Goal: Transaction & Acquisition: Purchase product/service

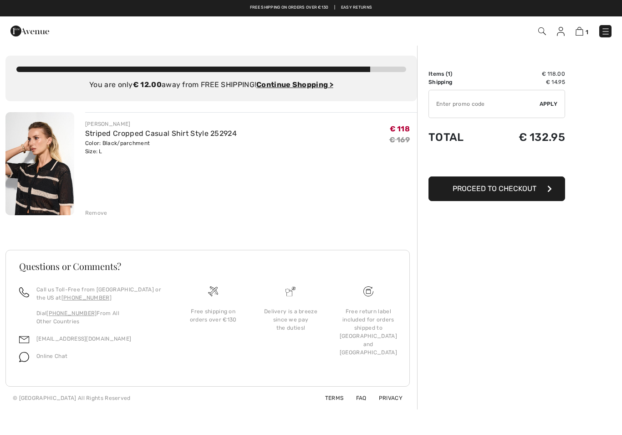
checkbox input "true"
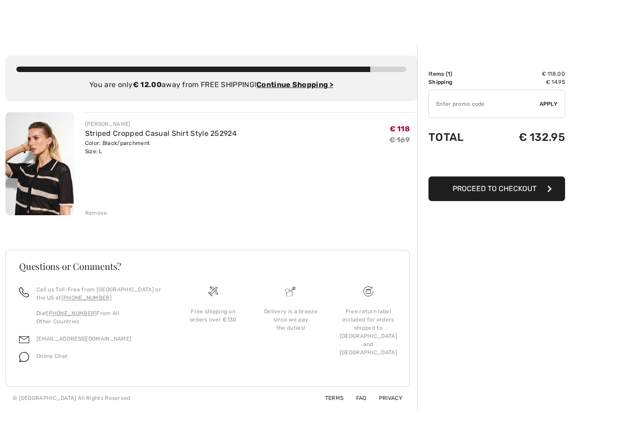
scroll to position [31, 0]
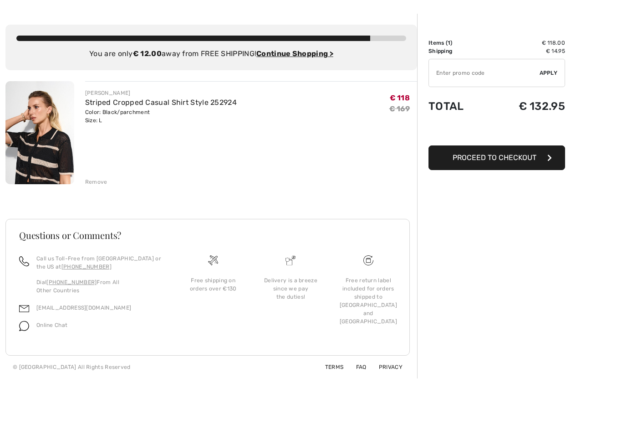
click at [41, 154] on img at bounding box center [39, 132] width 69 height 103
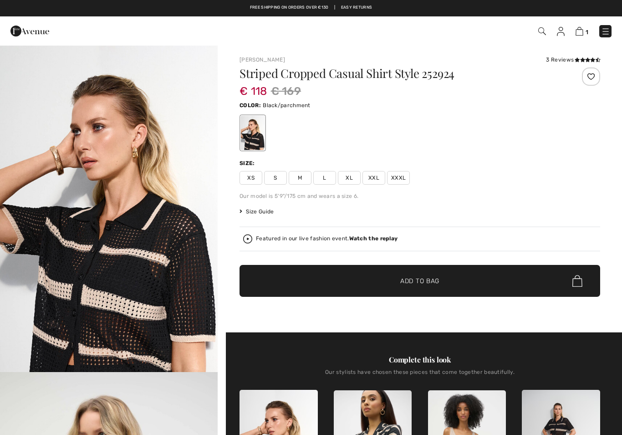
checkbox input "true"
